Goal: Navigation & Orientation: Find specific page/section

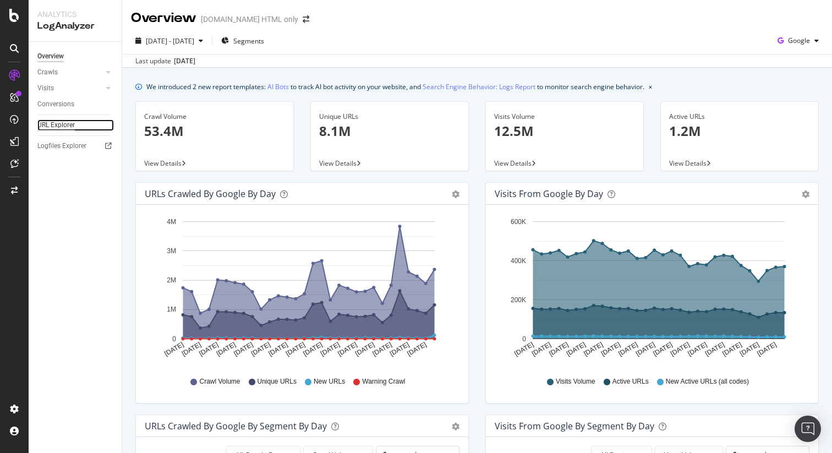
click at [53, 122] on div "URL Explorer" at bounding box center [55, 125] width 37 height 12
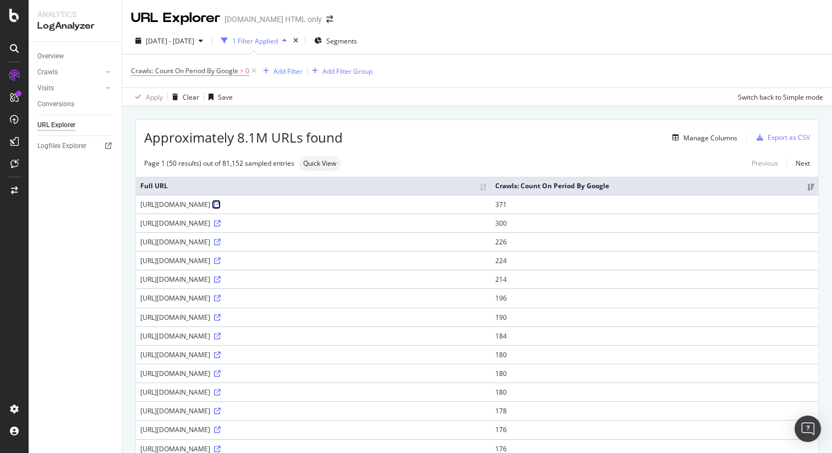
click at [221, 205] on icon at bounding box center [217, 204] width 7 height 7
